Goal: Task Accomplishment & Management: Manage account settings

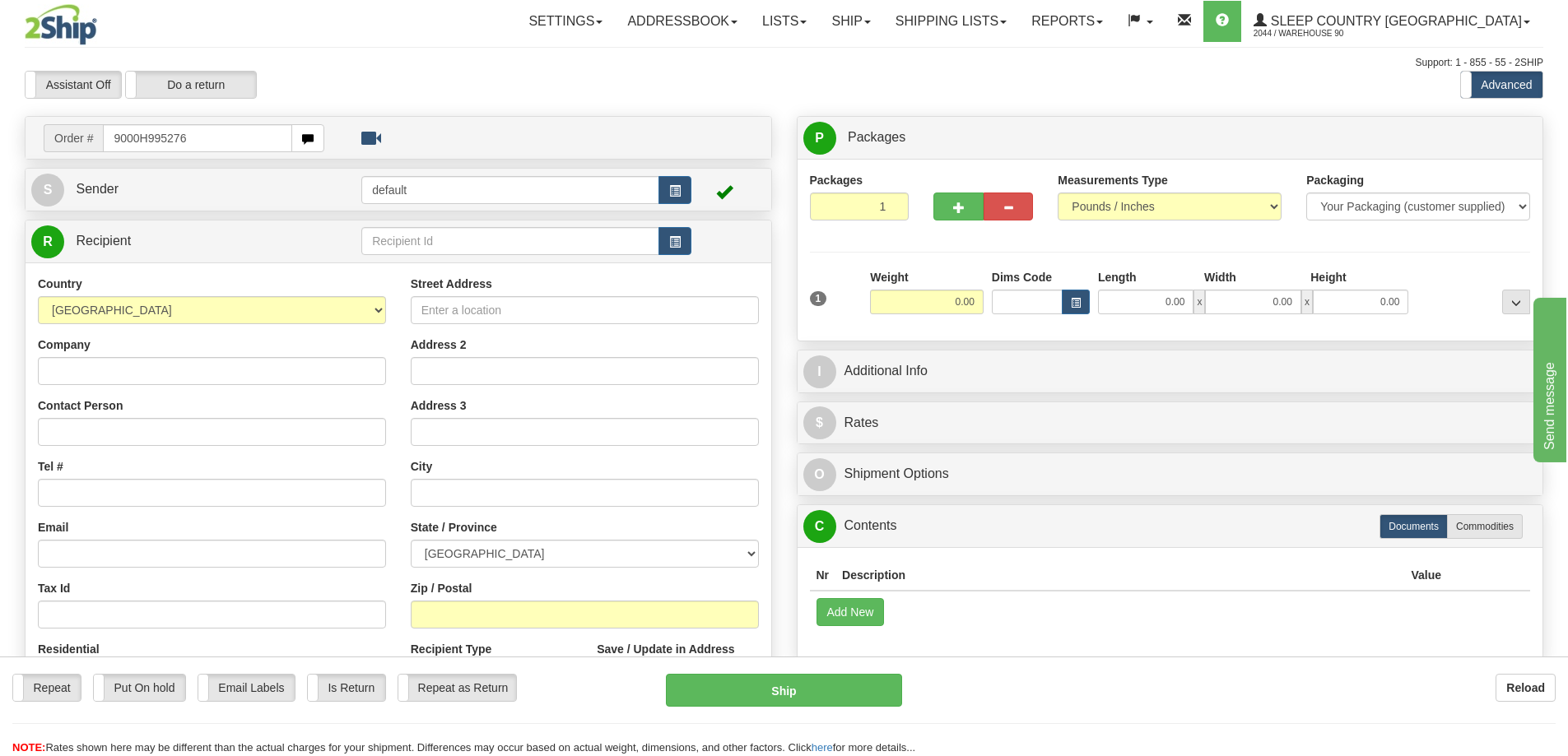
type input "9000H995276"
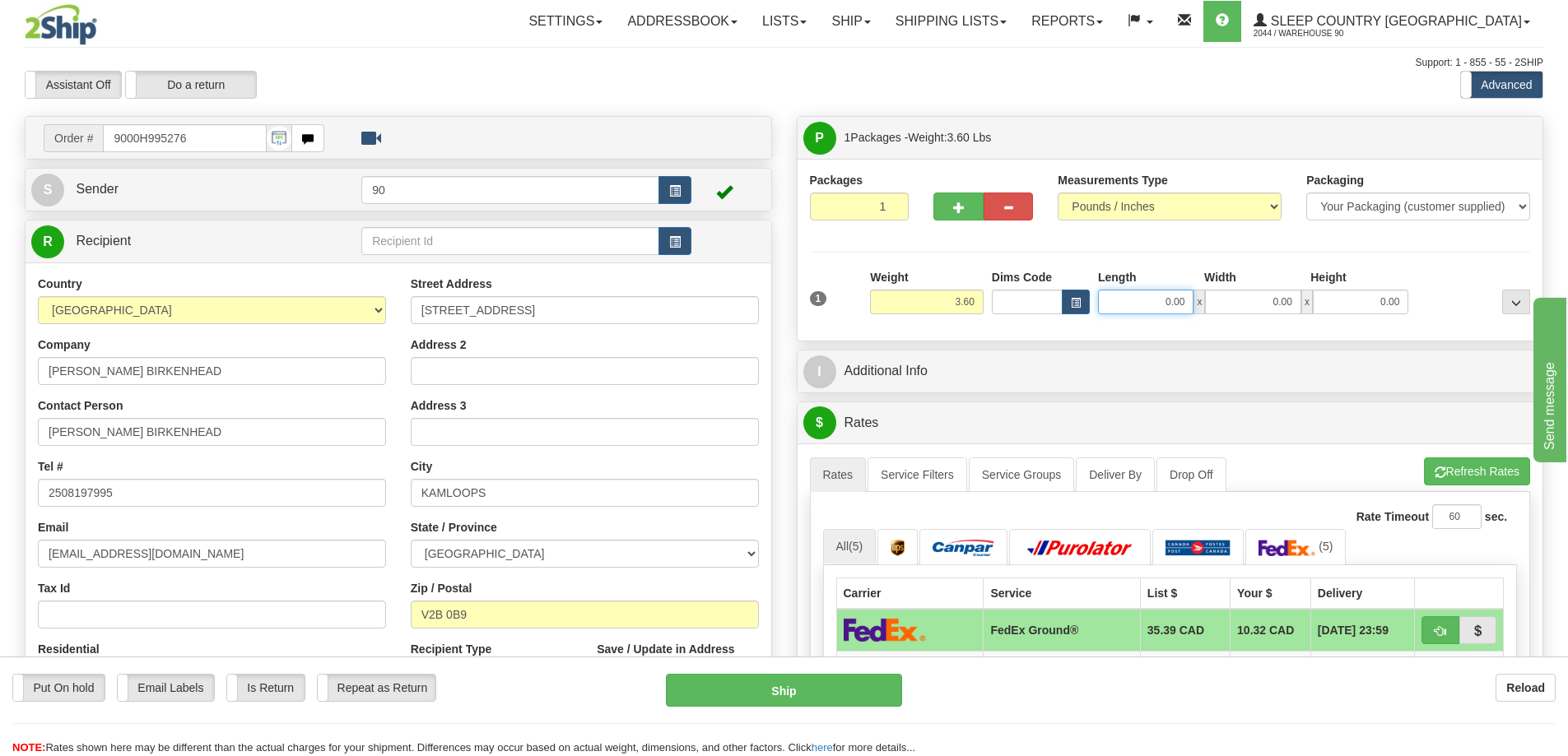
drag, startPoint x: 1145, startPoint y: 304, endPoint x: 1207, endPoint y: 305, distance: 62.0
click at [1205, 305] on div "0.00 x 0.00 x 0.00" at bounding box center [1253, 301] width 311 height 24
type input "19.00"
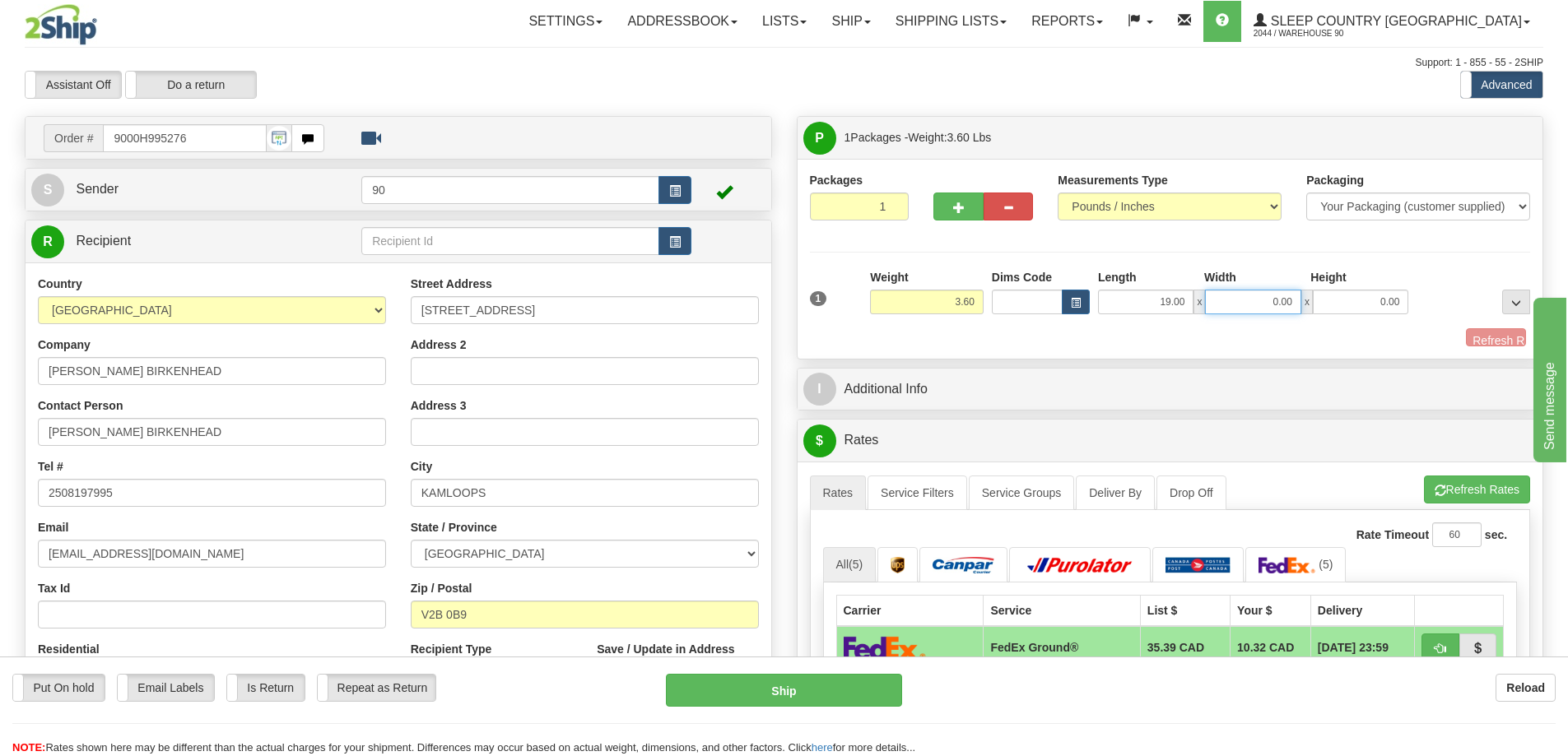
drag, startPoint x: 1290, startPoint y: 309, endPoint x: 1322, endPoint y: 306, distance: 32.1
click at [1316, 307] on div "19.00 x 0.00 x 0.00" at bounding box center [1253, 301] width 311 height 24
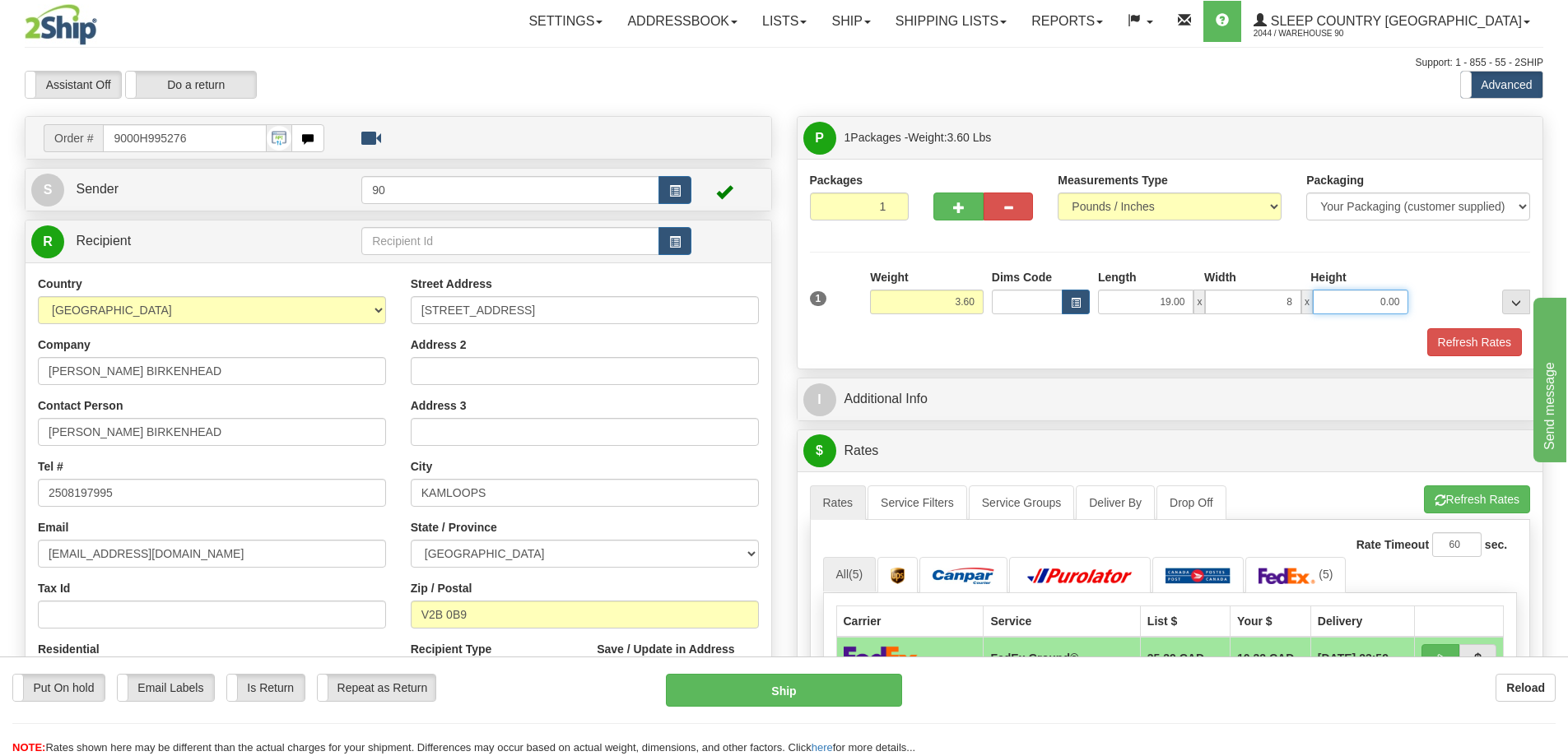
type input "8.00"
drag, startPoint x: 1377, startPoint y: 306, endPoint x: 1428, endPoint y: 310, distance: 51.2
click at [1426, 306] on div "1 Weight 3.60 Dims Code x x" at bounding box center [1170, 299] width 729 height 59
type input "8.00"
click at [1450, 336] on button "Refresh Rates" at bounding box center [1474, 342] width 95 height 28
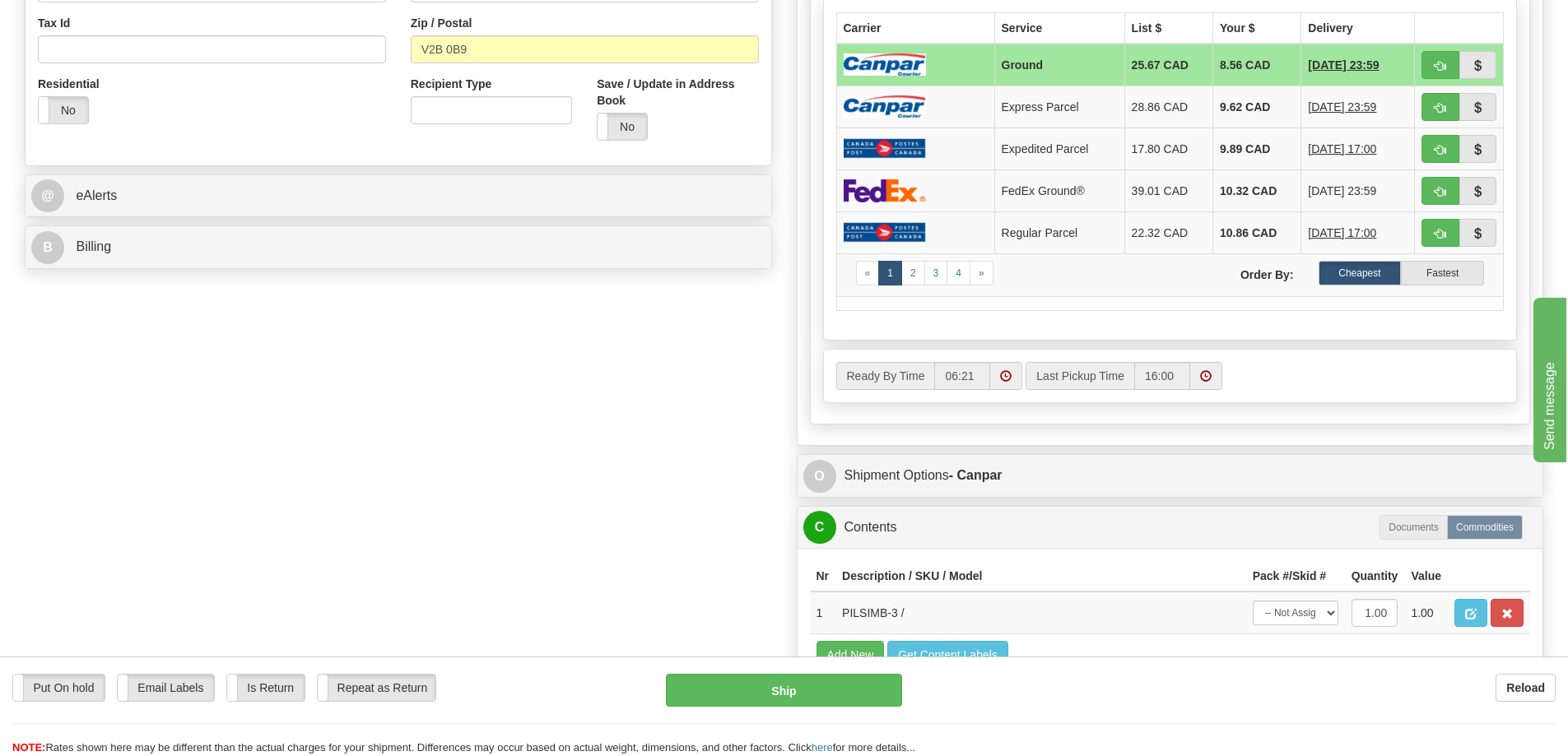
scroll to position [658, 0]
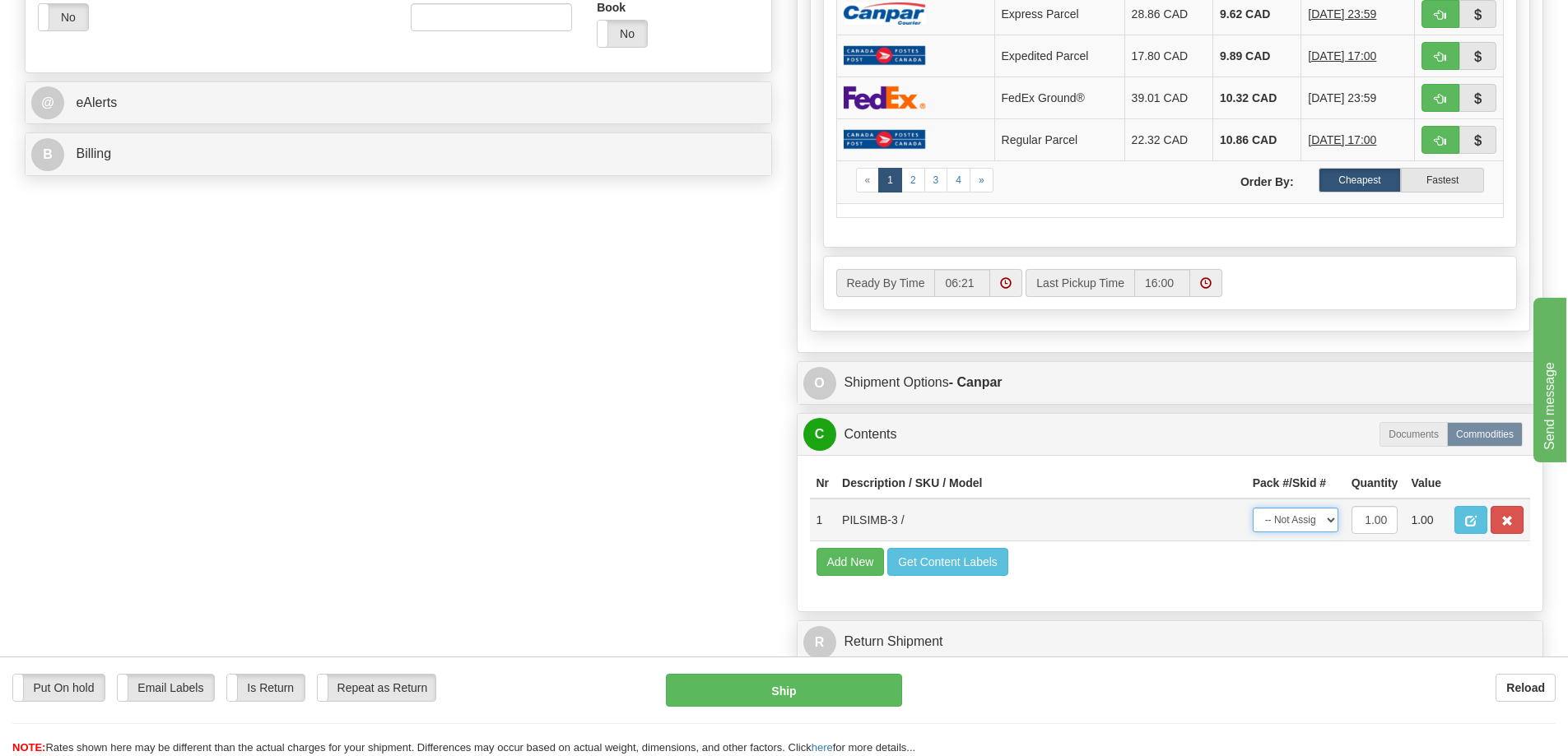
click at [1310, 519] on select "-- Not Assigned -- Package 1" at bounding box center [1295, 519] width 86 height 24
select select "0"
click at [1252, 508] on select "-- Not Assigned -- Package 1" at bounding box center [1295, 519] width 86 height 24
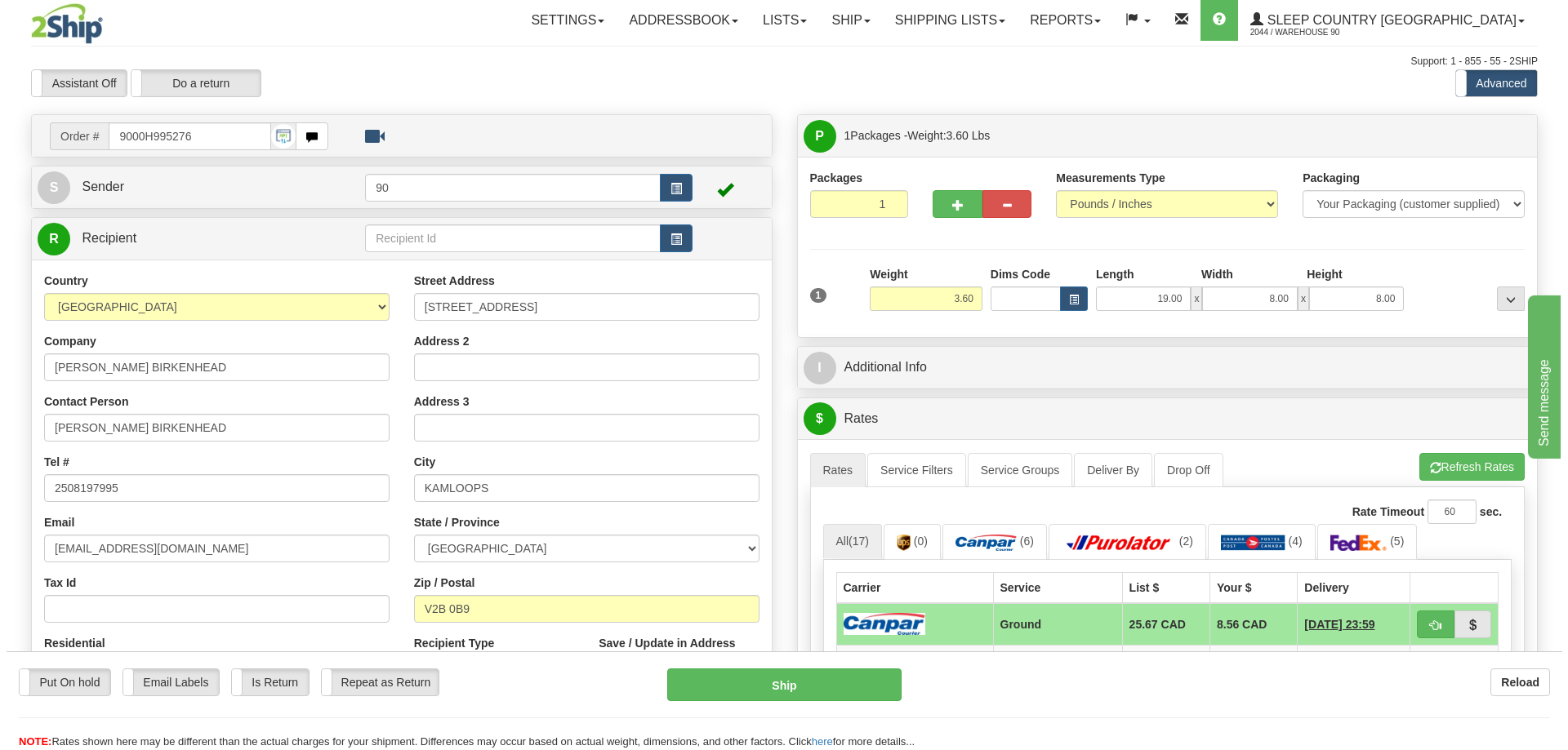
scroll to position [0, 0]
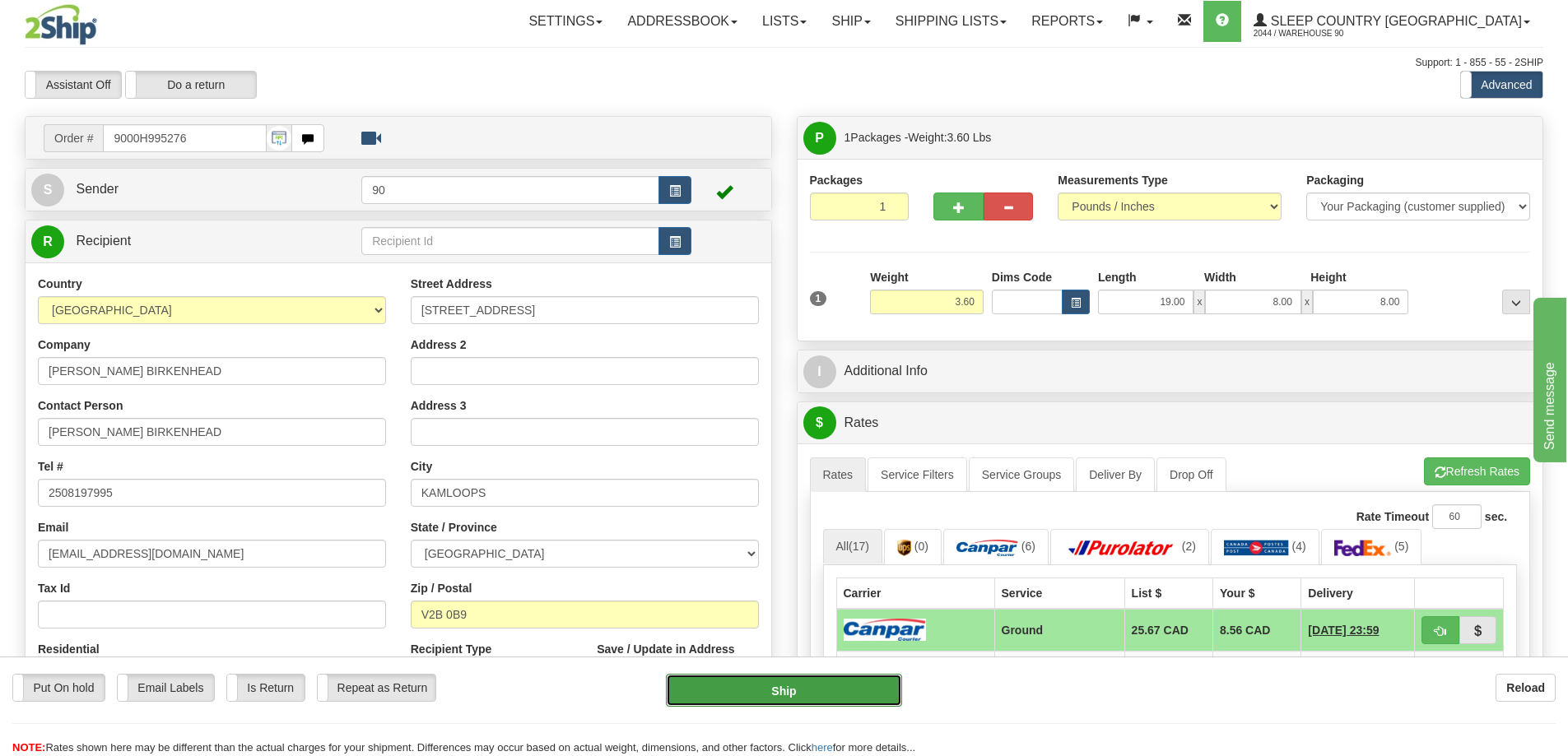
click at [689, 691] on button "Ship" at bounding box center [783, 690] width 236 height 33
type input "1"
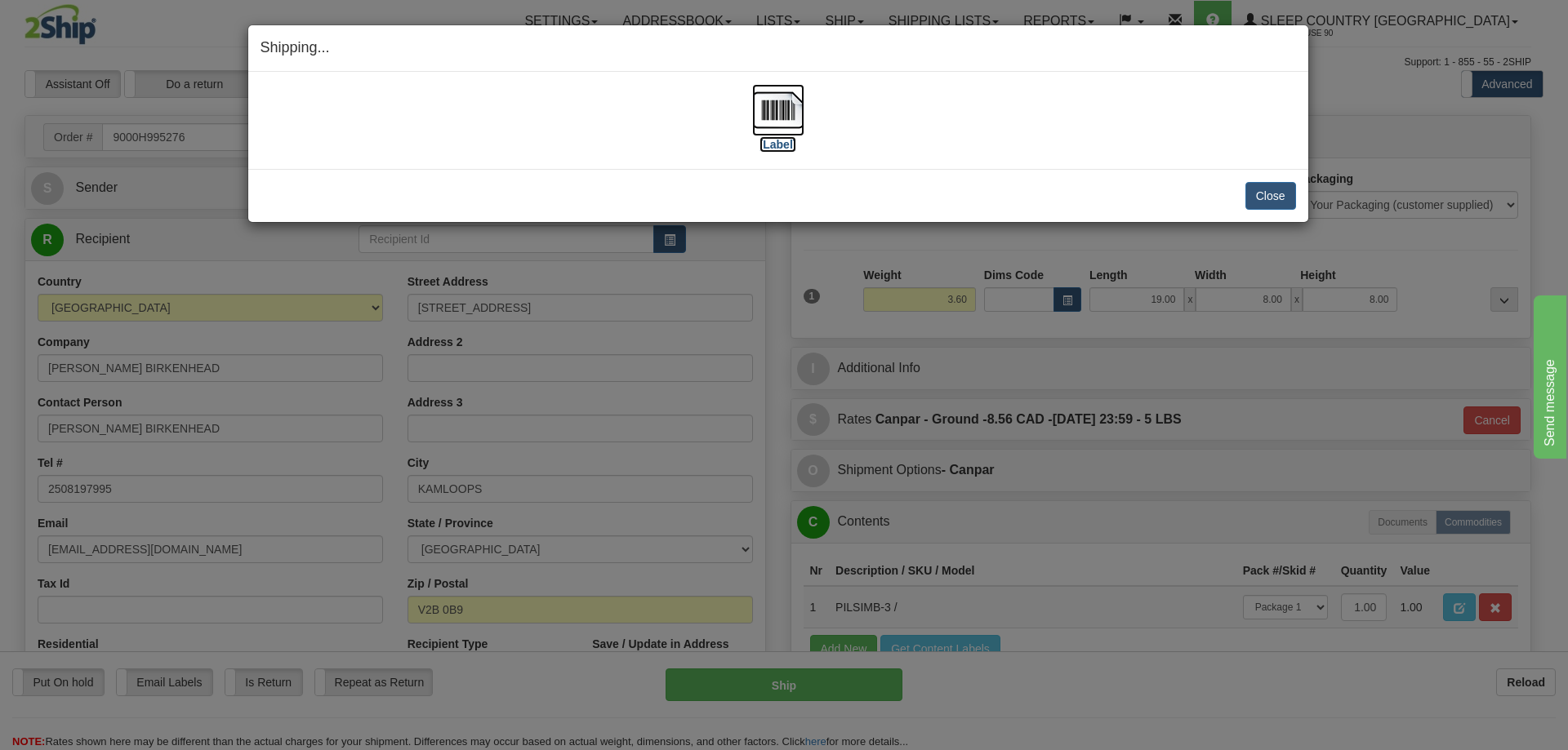
click at [775, 145] on label "[Label]" at bounding box center [778, 145] width 37 height 17
click at [1272, 201] on button "Close" at bounding box center [1270, 196] width 51 height 27
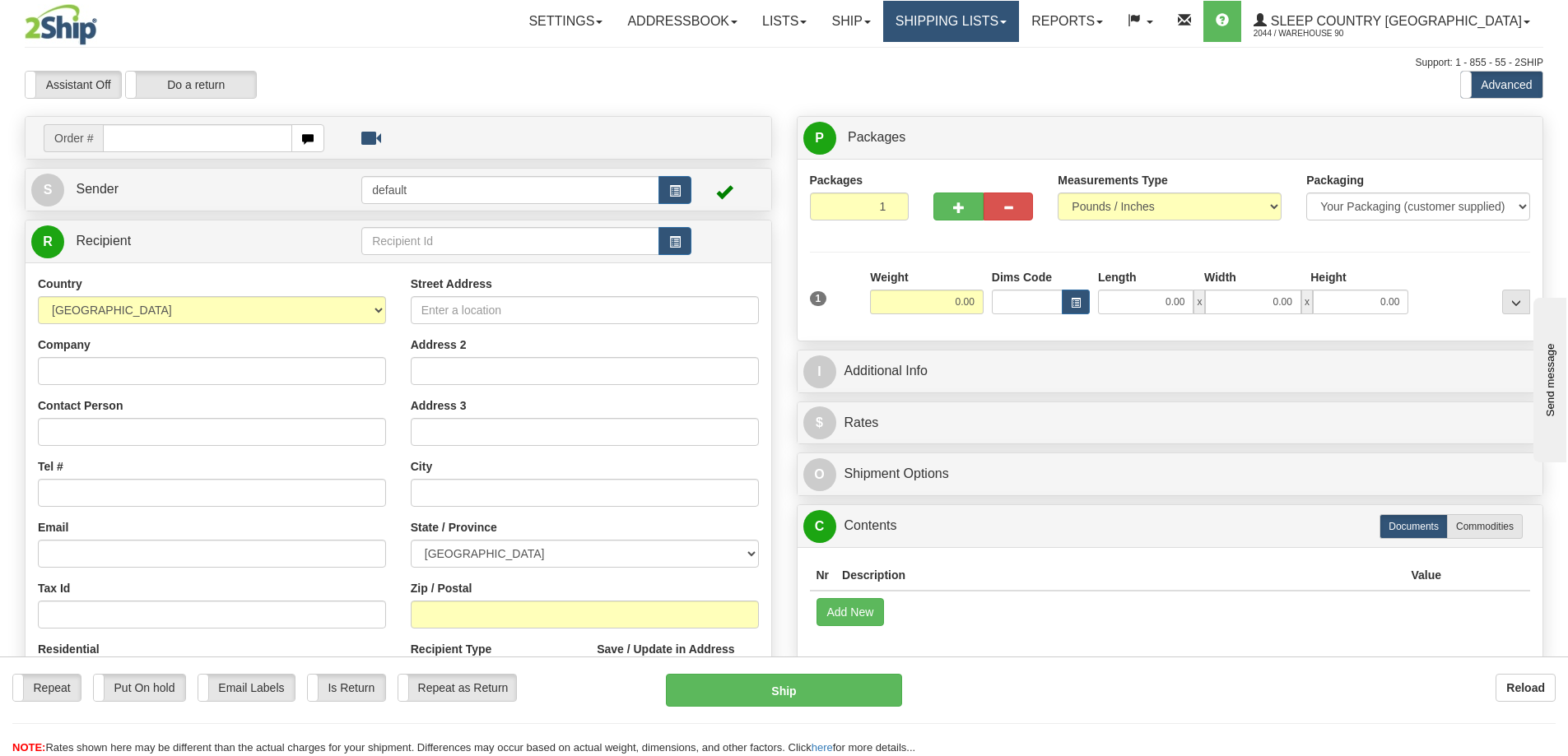
click at [1004, 20] on link "Shipping lists" at bounding box center [951, 21] width 136 height 41
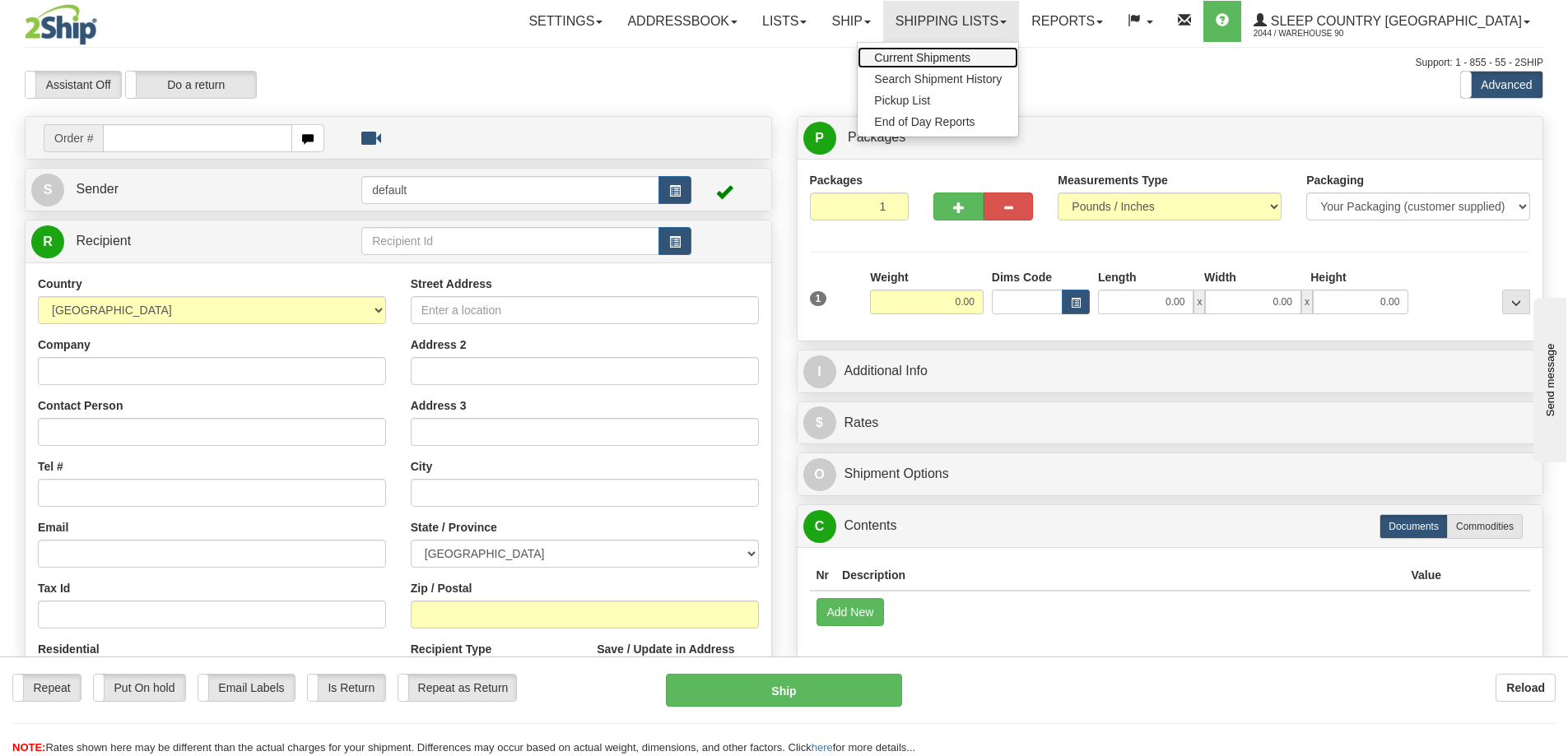
click at [970, 55] on span "Current Shipments" at bounding box center [922, 58] width 97 height 13
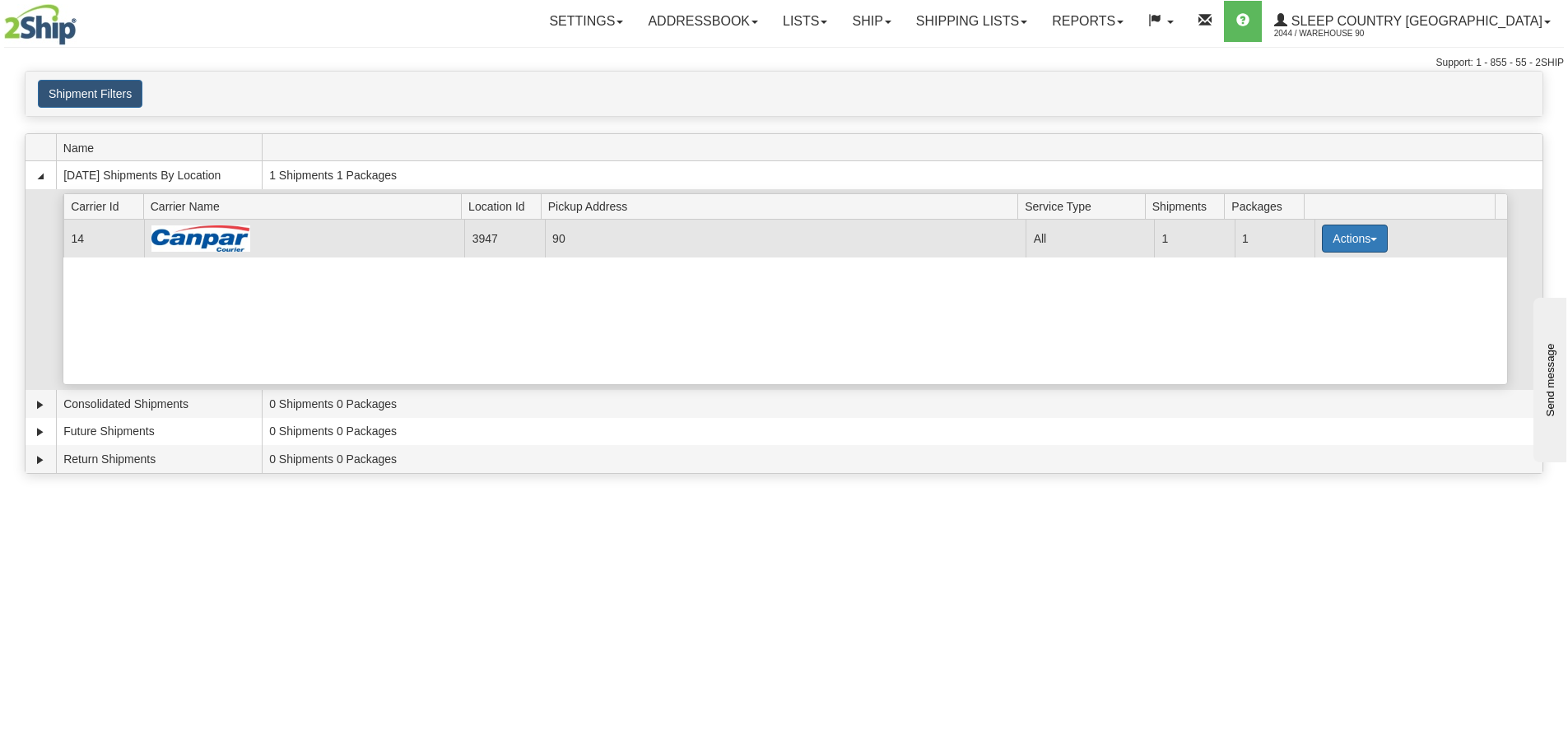
click at [1367, 244] on button "Actions" at bounding box center [1355, 238] width 65 height 28
click at [1304, 290] on span "Close" at bounding box center [1290, 290] width 38 height 12
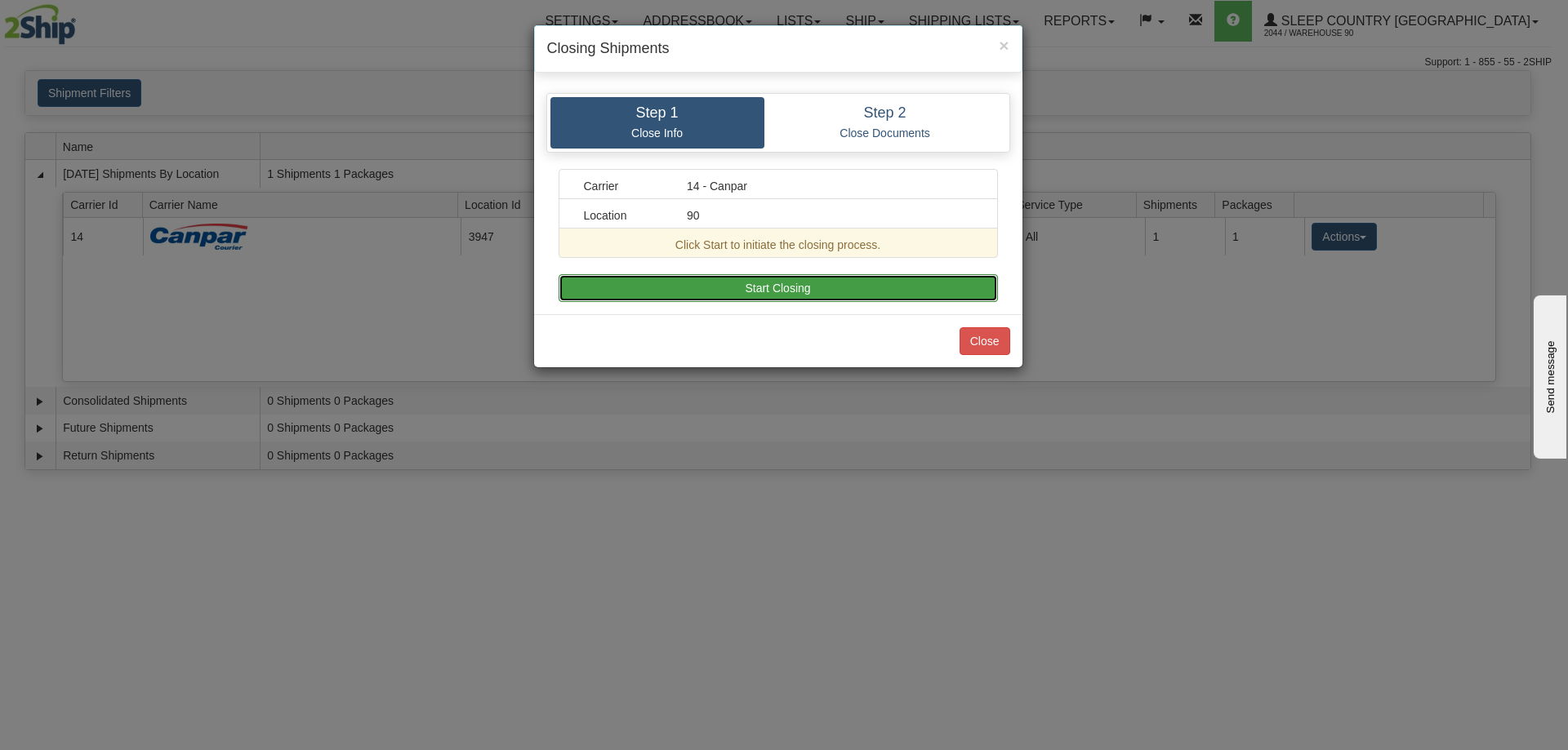
click at [839, 286] on button "Start Closing" at bounding box center [779, 287] width 440 height 27
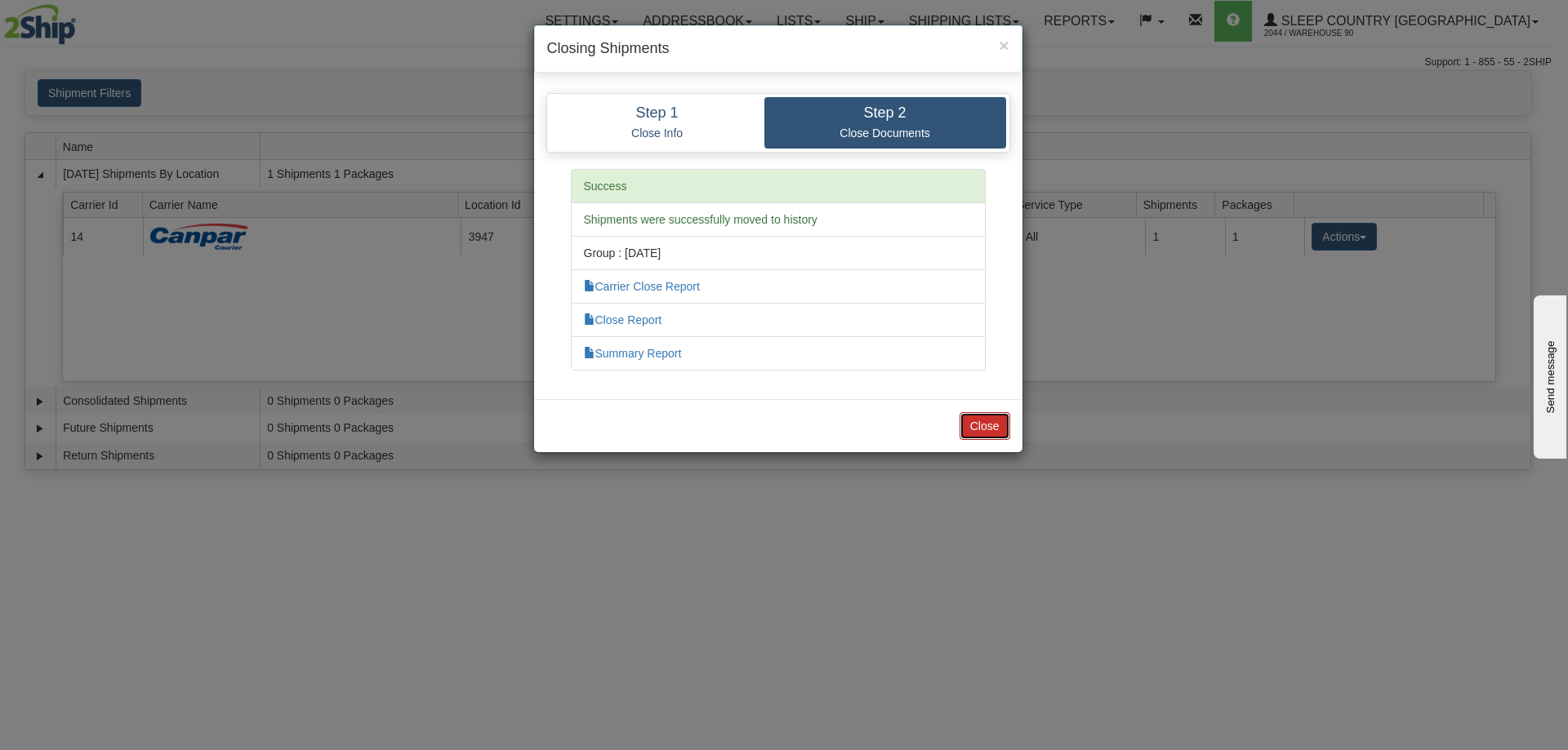
click at [994, 425] on button "Close" at bounding box center [984, 425] width 51 height 27
